Goal: Transaction & Acquisition: Book appointment/travel/reservation

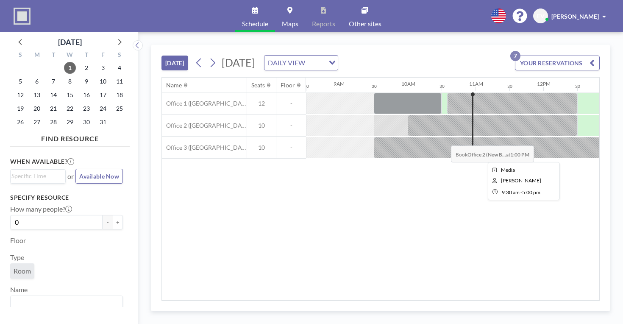
scroll to position [0, 584]
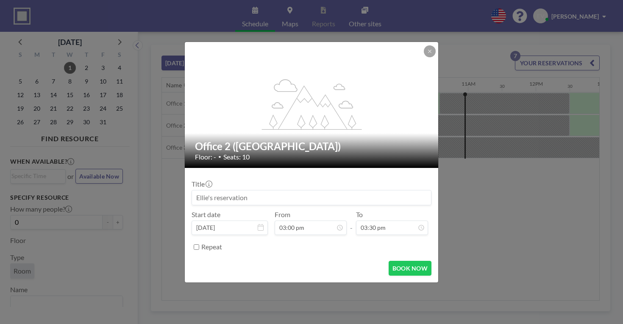
scroll to position [105, 0]
click at [301, 190] on input at bounding box center [311, 197] width 239 height 14
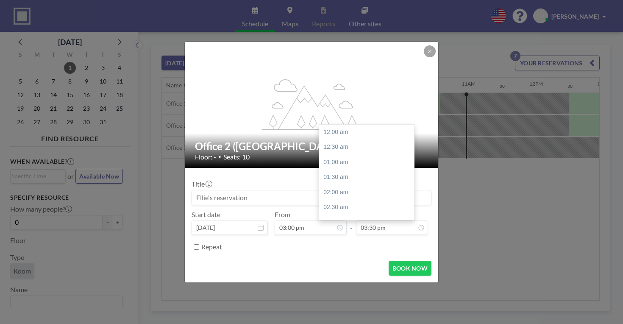
scroll to position [407, 0]
click at [367, 220] on input "03:30 pm" at bounding box center [392, 227] width 72 height 14
click at [339, 215] on div "04:30 pm" at bounding box center [367, 222] width 97 height 15
type input "04:30 pm"
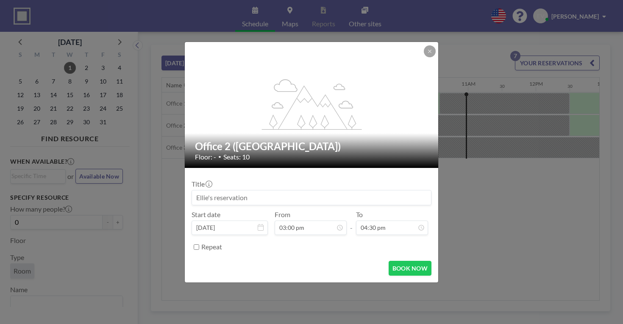
click at [276, 192] on input at bounding box center [311, 197] width 239 height 14
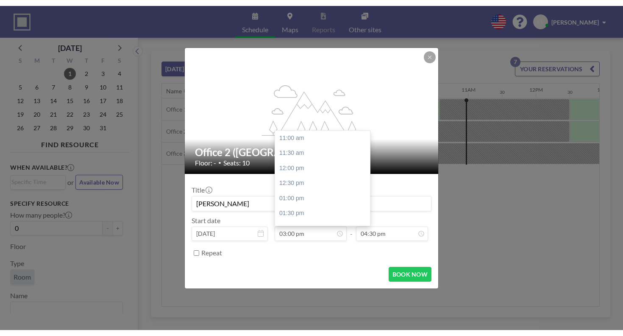
scroll to position [105, 0]
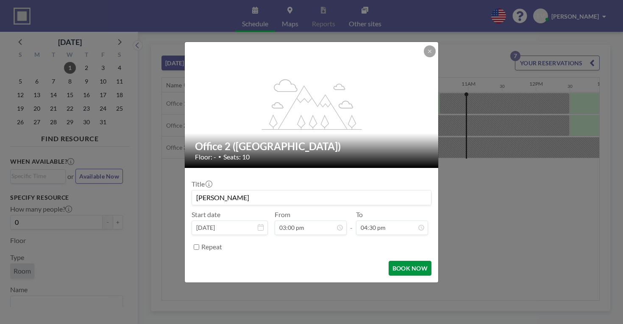
type input "[PERSON_NAME]"
click at [392, 261] on button "BOOK NOW" at bounding box center [410, 268] width 43 height 15
